Goal: Check status

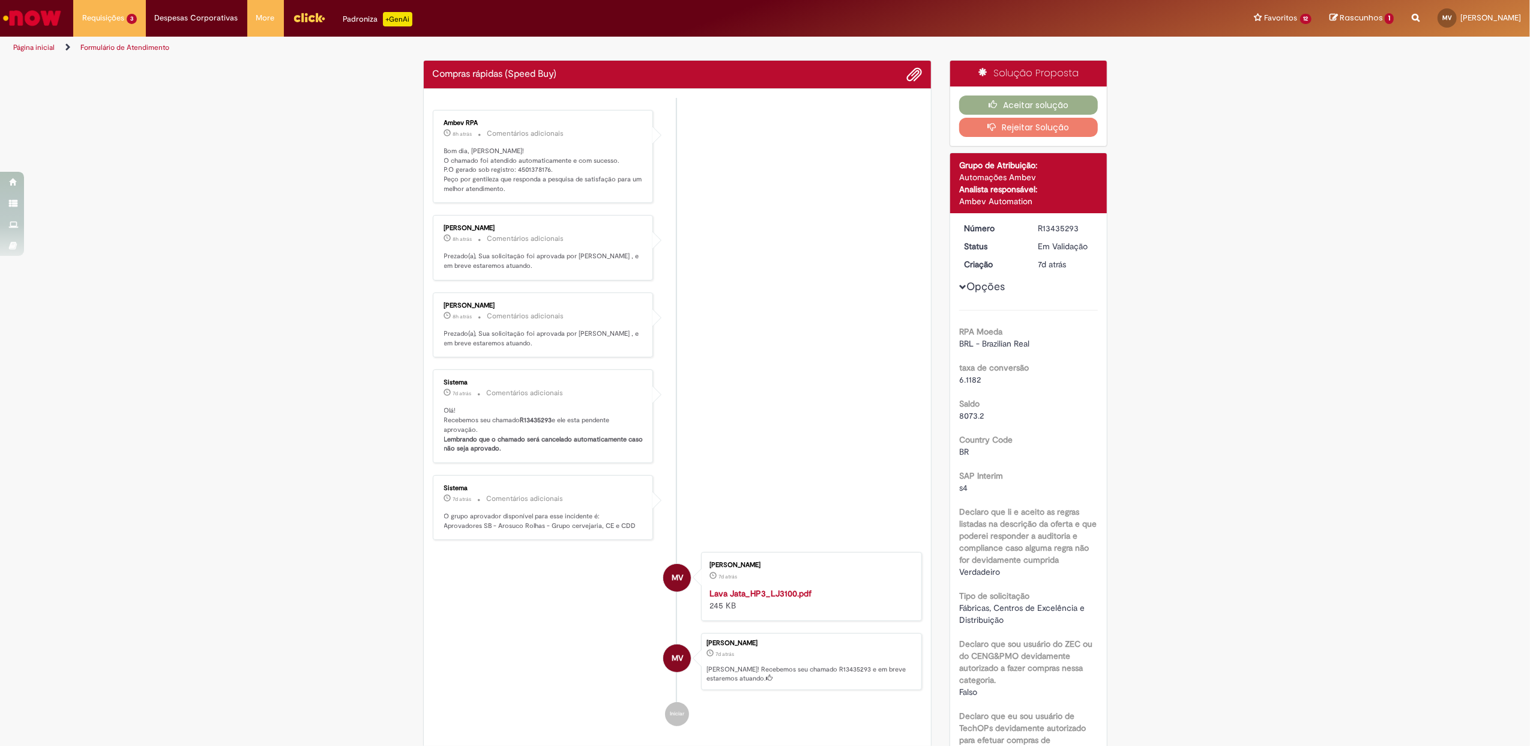
click at [829, 198] on li "Ambev RPA 8h atrás 8 horas atrás Comentários adicionais Bom dia, [PERSON_NAME]!…" at bounding box center [678, 157] width 490 height 94
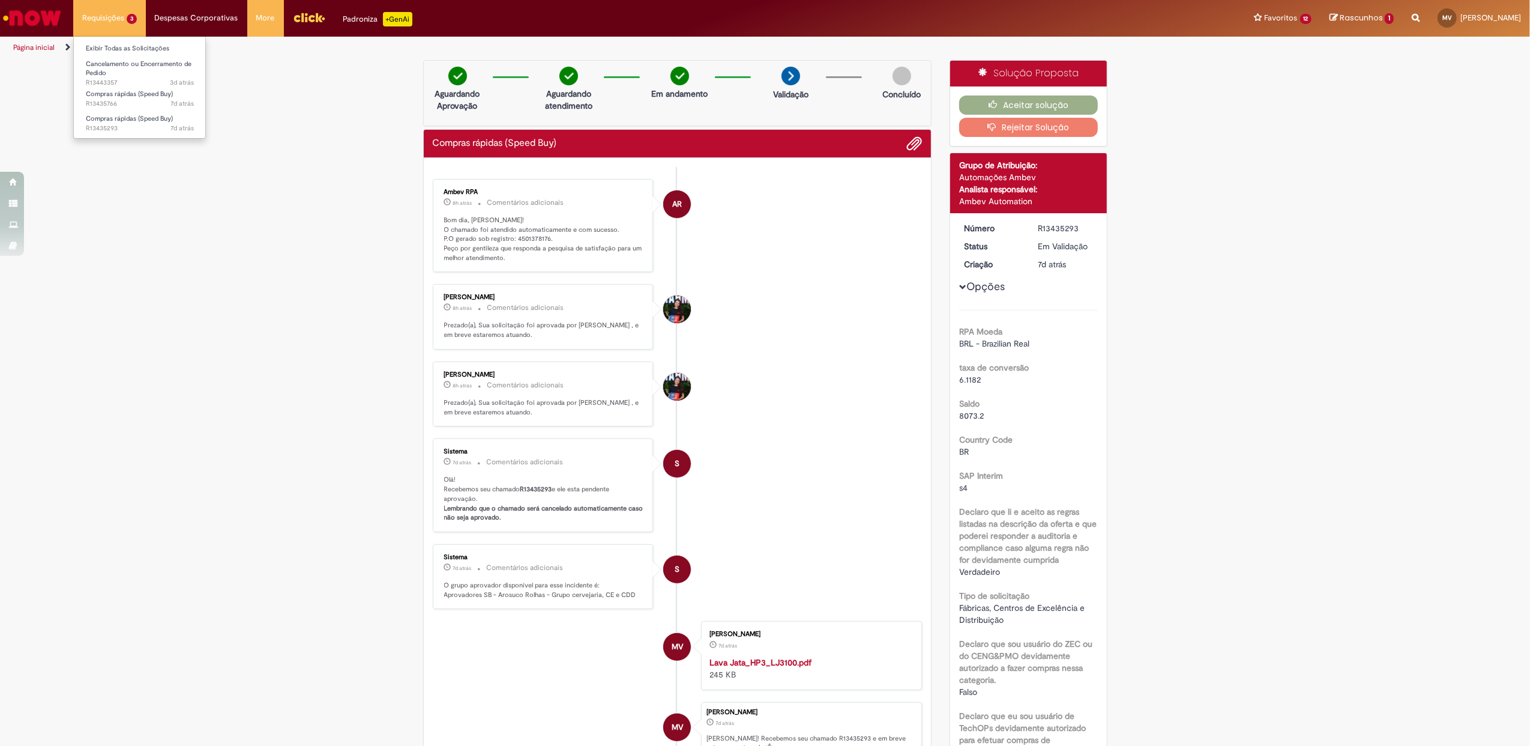
click at [114, 7] on li "Requisições 3 Exibir Todas as Solicitações Cancelamento ou Encerramento de Pedi…" at bounding box center [109, 18] width 73 height 36
click at [114, 49] on link "Exibir Todas as Solicitações" at bounding box center [140, 48] width 132 height 13
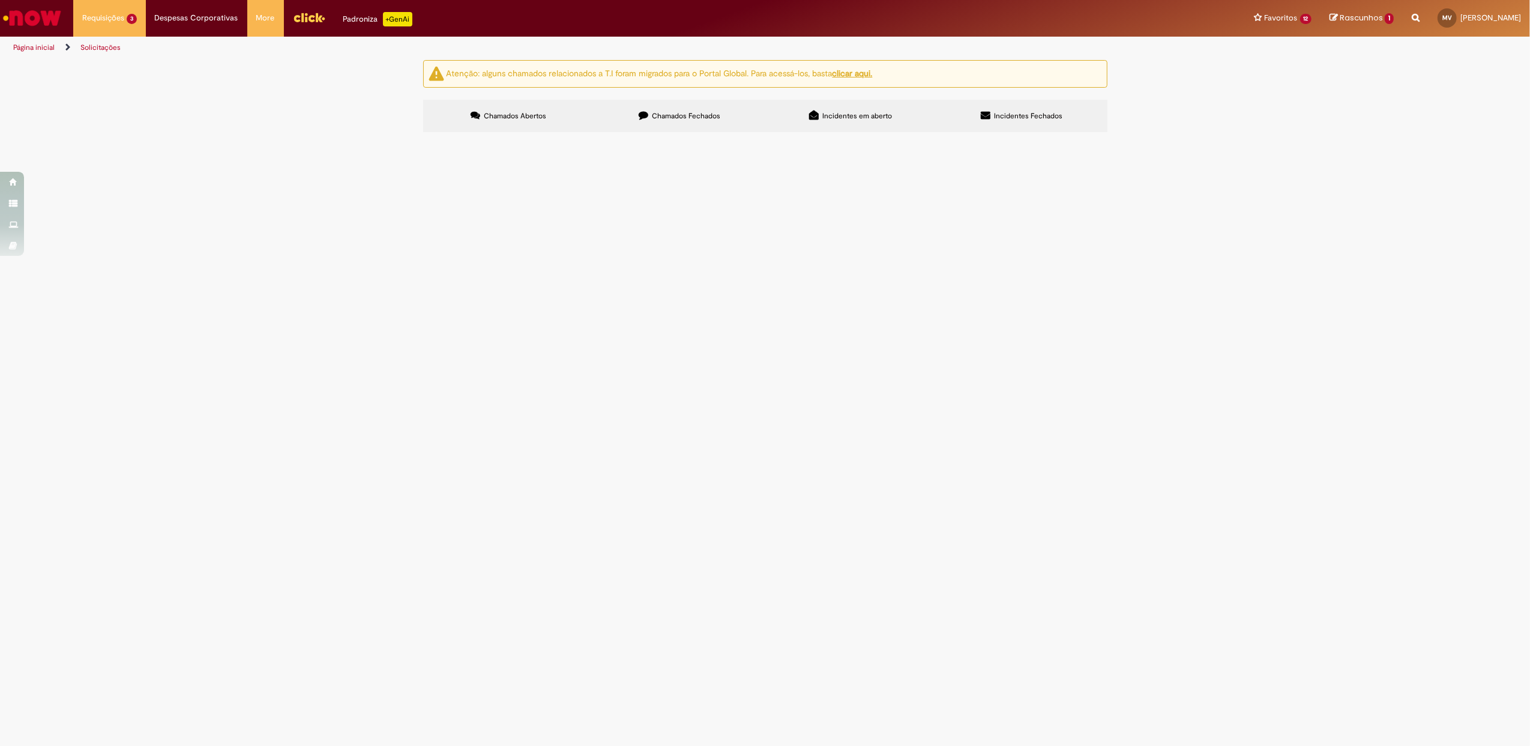
click at [693, 121] on span "Chamados Fechados" at bounding box center [686, 116] width 68 height 10
click at [623, 269] on main "Solicitações Atenção: alguns chamados relacionados a T.I foram migrados para o …" at bounding box center [765, 402] width 1530 height 686
click at [0, 0] on th "Descrição" at bounding box center [0, 0] width 0 height 0
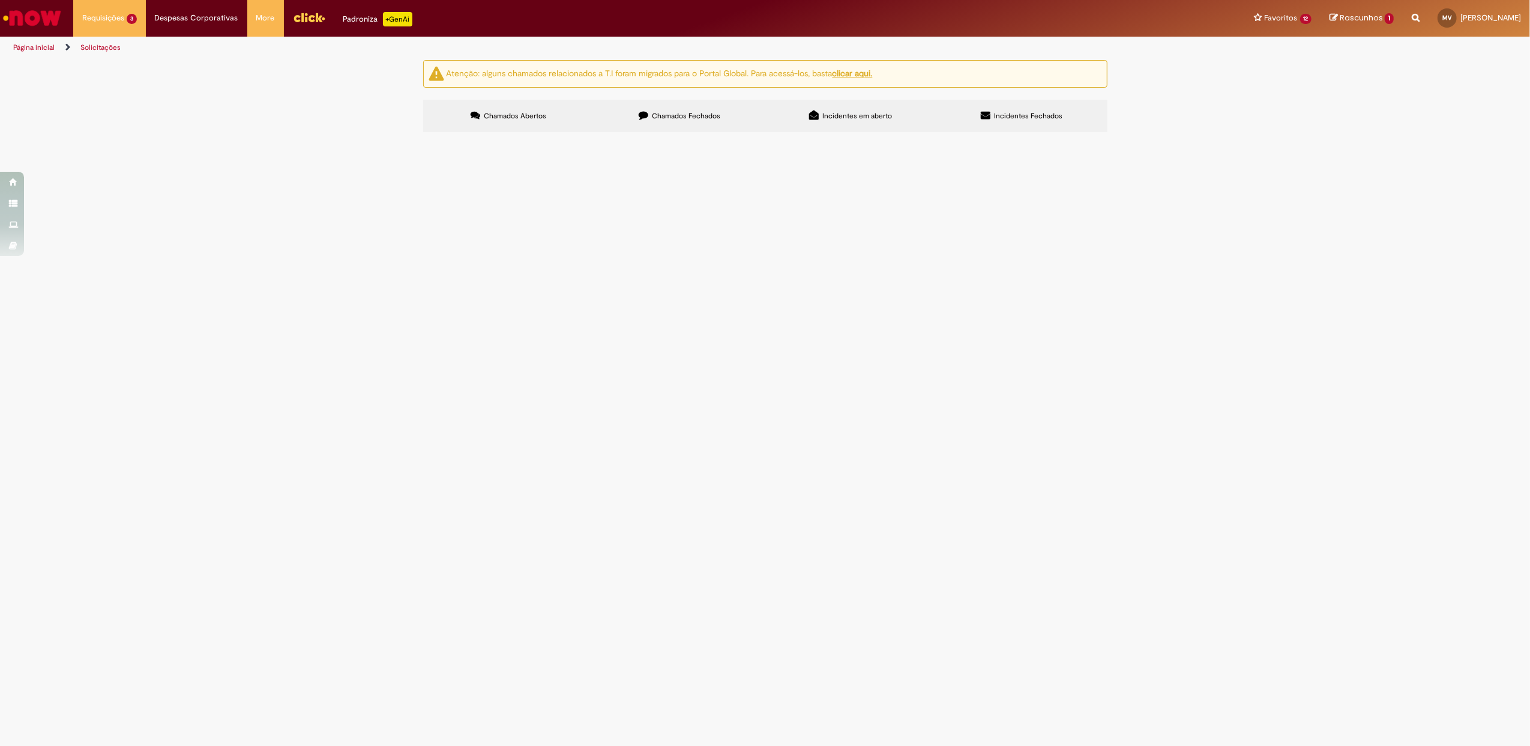
click at [0, 0] on link at bounding box center [0, 0] width 0 height 0
click at [650, 312] on main "Solicitações Atenção: alguns chamados relacionados a T.I foram migrados para o …" at bounding box center [765, 402] width 1530 height 686
click at [0, 0] on button at bounding box center [0, 0] width 0 height 0
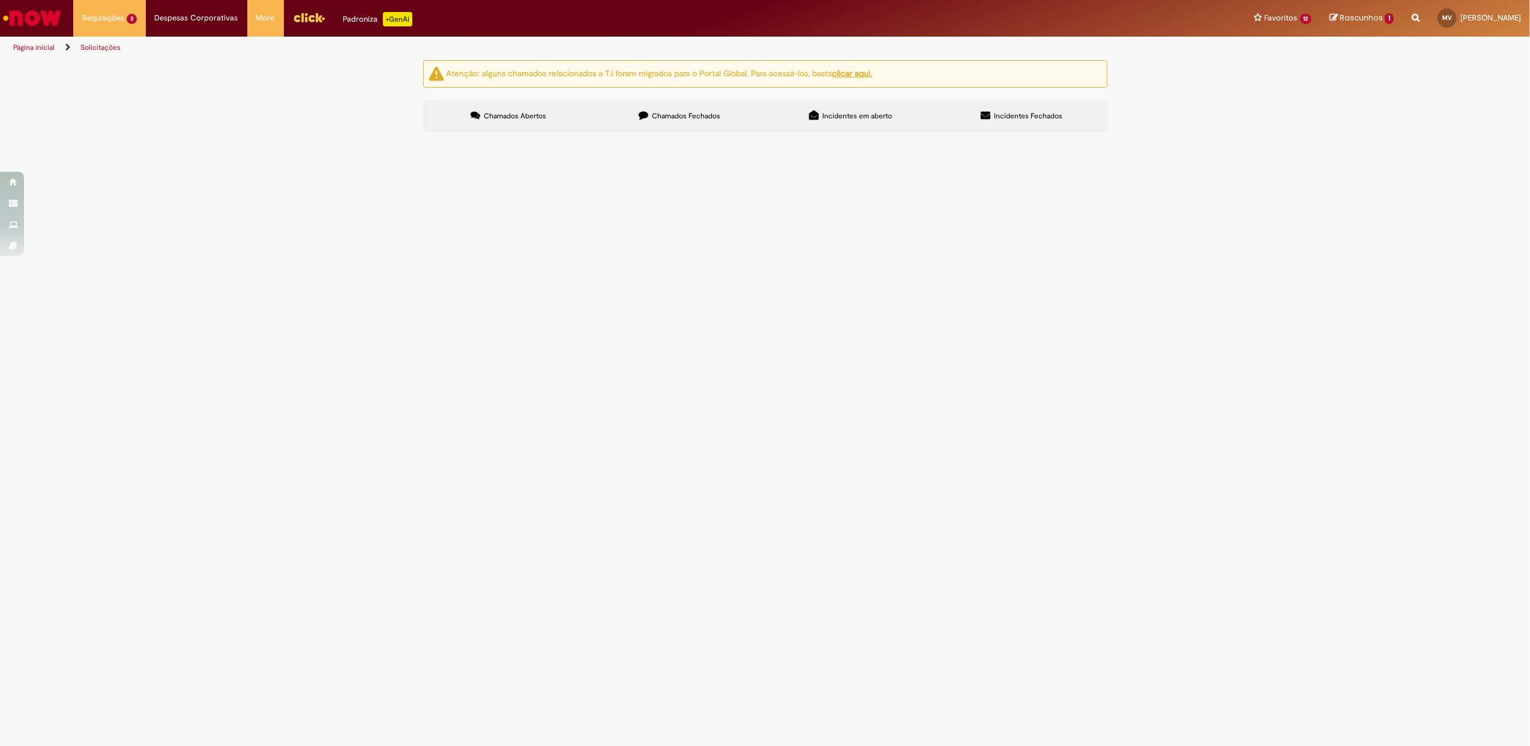
click at [0, 0] on input "Pesquisar" at bounding box center [0, 0] width 0 height 0
type input "**********"
click at [0, 0] on button "Pesquisar" at bounding box center [0, 0] width 0 height 0
click at [0, 0] on span "R12273646" at bounding box center [0, 0] width 0 height 0
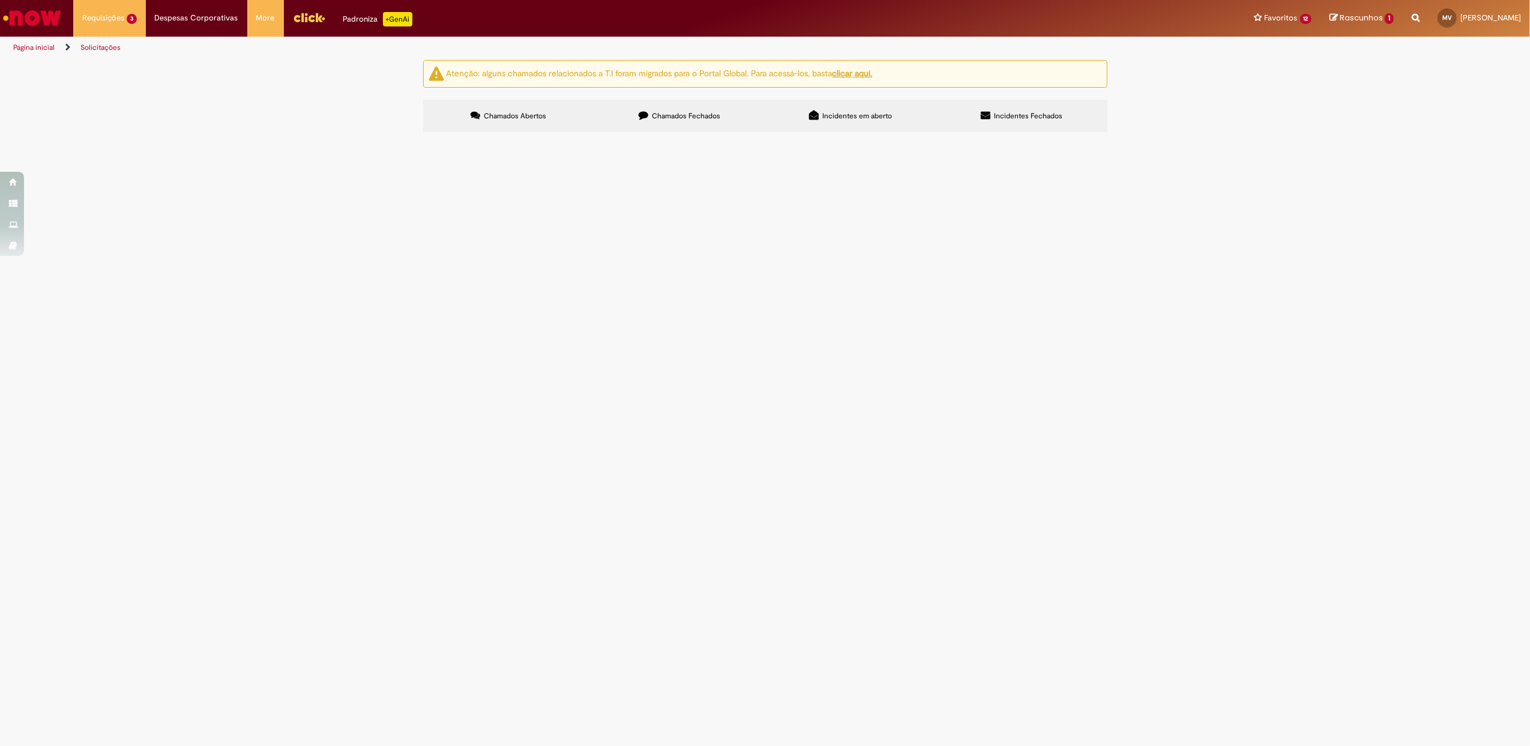
click at [0, 0] on span "R12273646" at bounding box center [0, 0] width 0 height 0
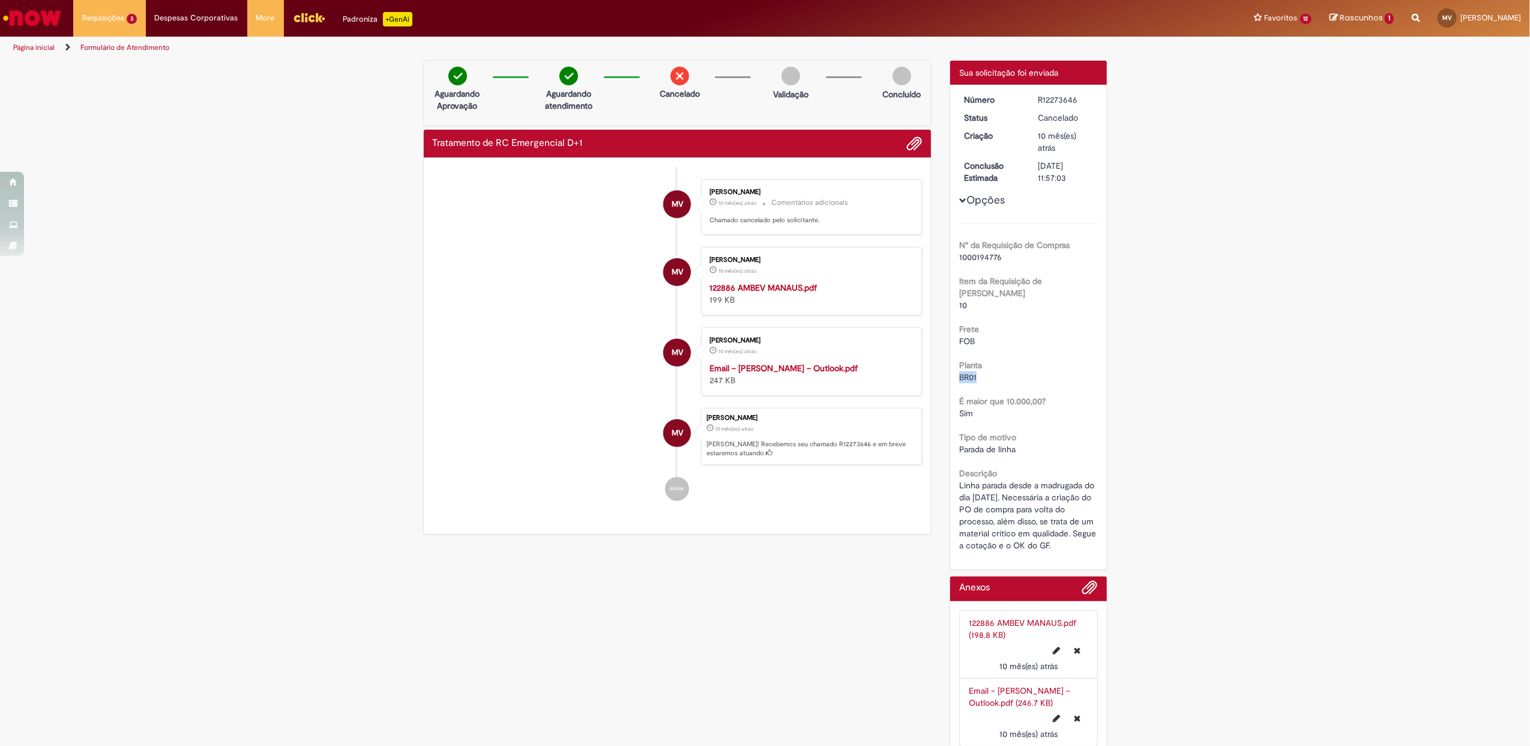
drag, startPoint x: 975, startPoint y: 363, endPoint x: 944, endPoint y: 365, distance: 31.3
click at [950, 365] on div "Detalhes do tíquete Sua solicitação foi enviada Número R12273646 Status Cancela…" at bounding box center [1029, 315] width 158 height 510
drag, startPoint x: 944, startPoint y: 365, endPoint x: 1483, endPoint y: 349, distance: 539.3
click at [1483, 349] on div "Verificar Código de Barras Aguardando Aprovação Aguardando atendimento Cancelad…" at bounding box center [765, 411] width 1530 height 702
